Goal: Information Seeking & Learning: Learn about a topic

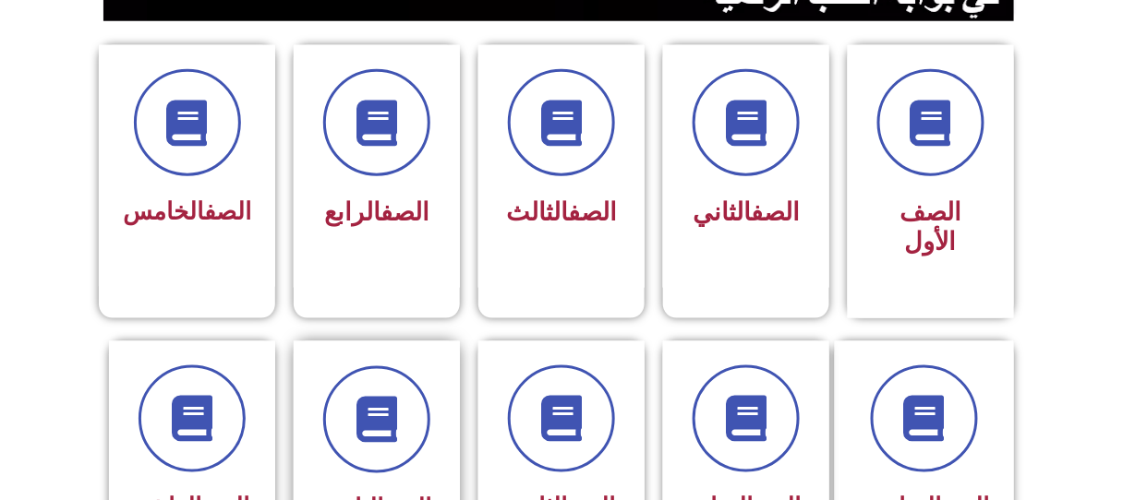
scroll to position [502, 0]
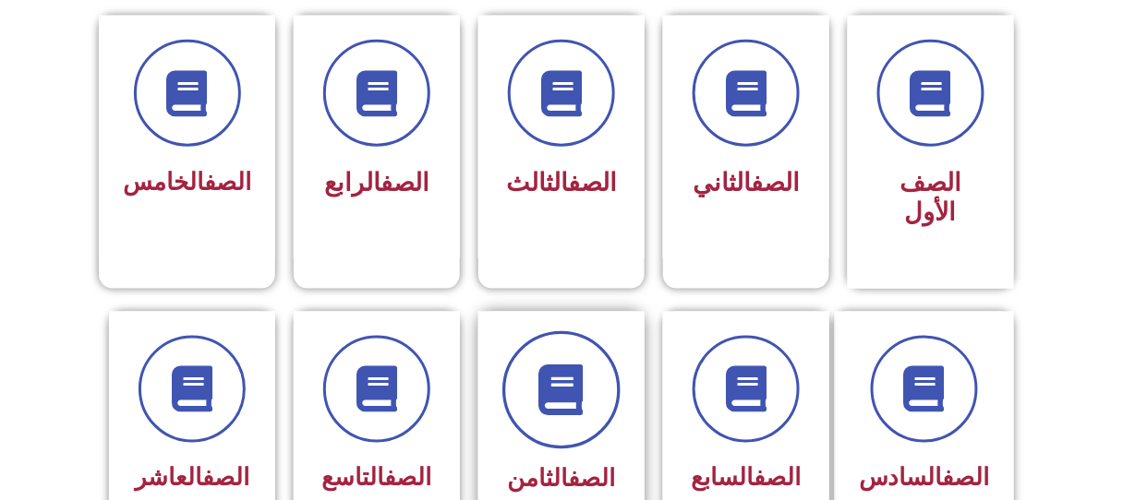
click at [531, 352] on span at bounding box center [561, 390] width 118 height 118
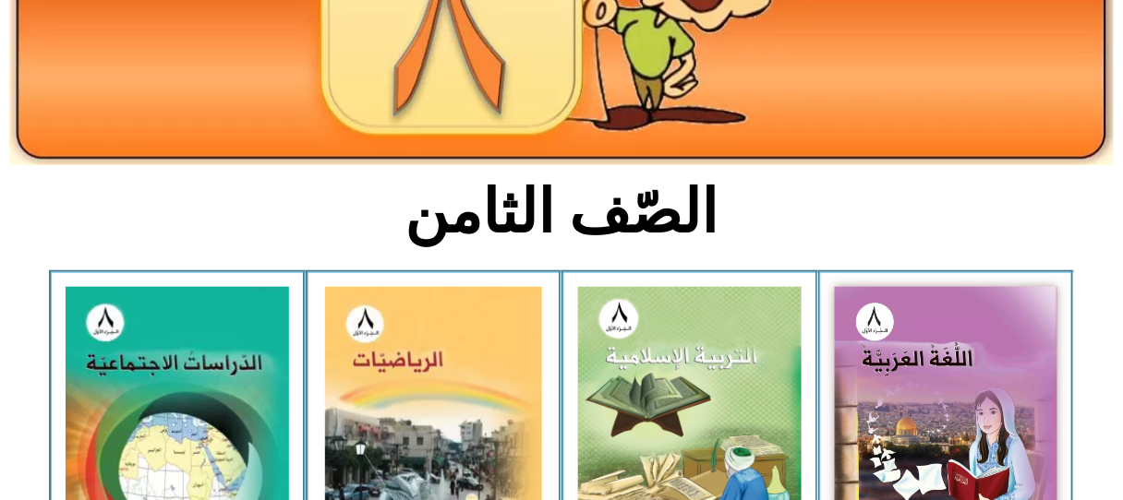
scroll to position [502, 0]
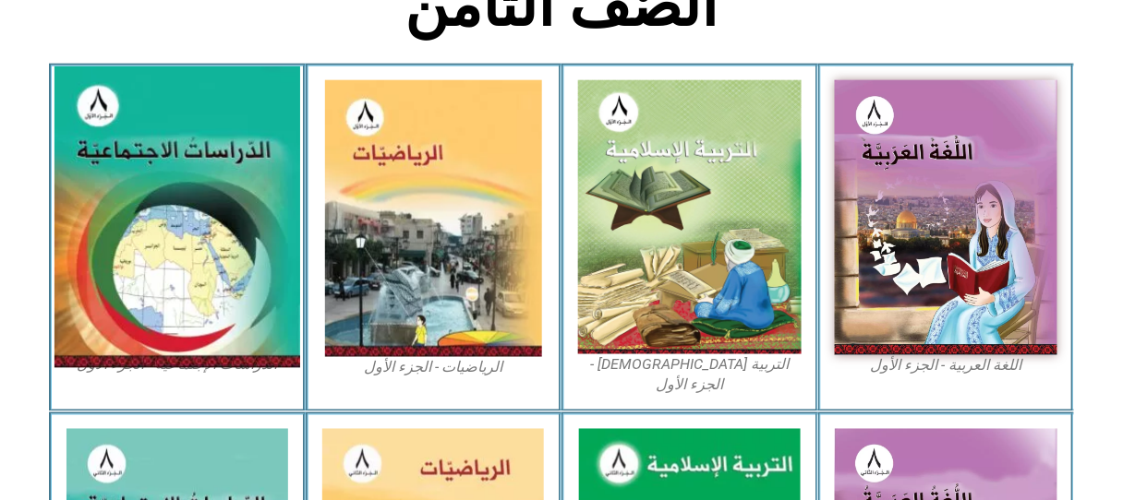
click at [160, 258] on img at bounding box center [177, 217] width 246 height 302
